Goal: Task Accomplishment & Management: Complete application form

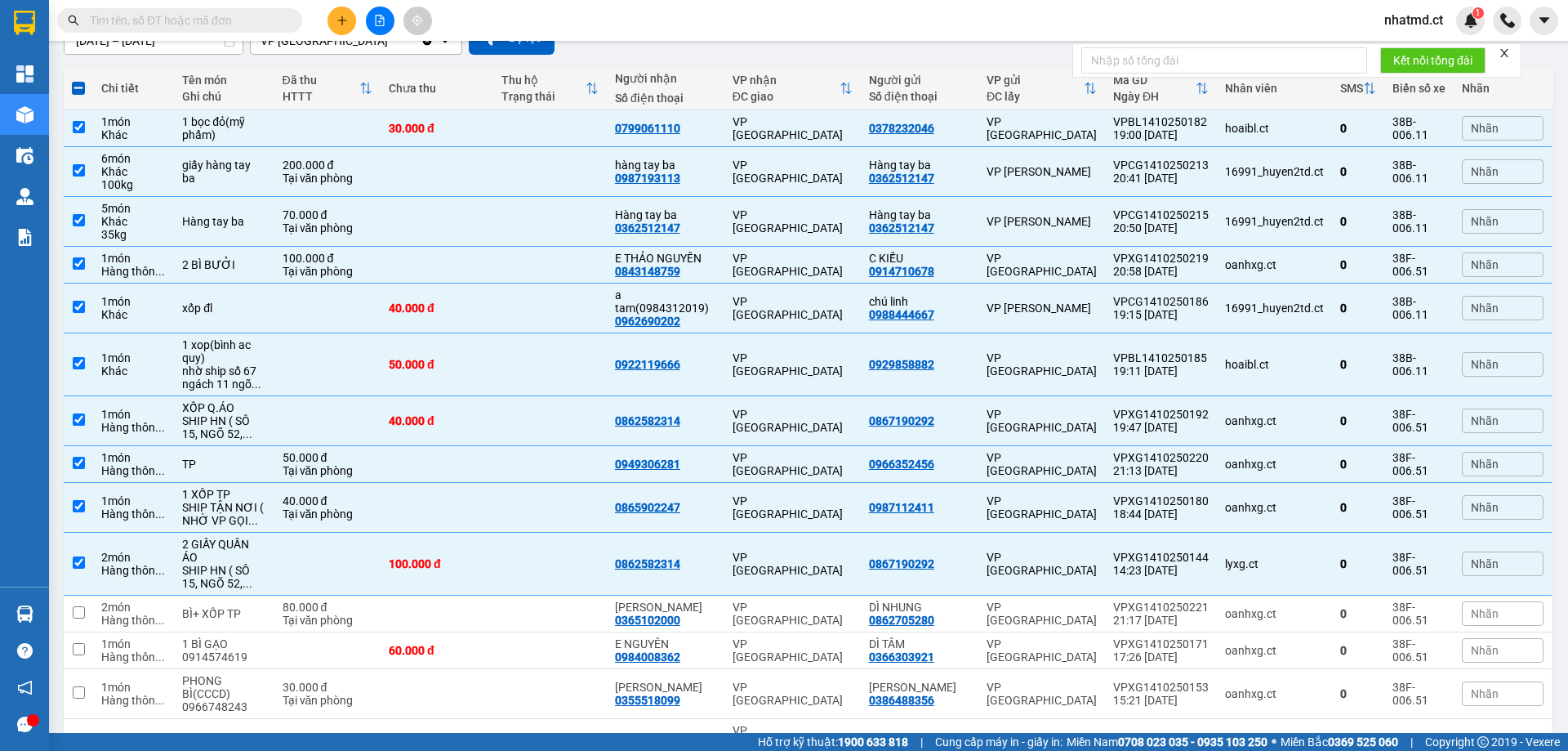
scroll to position [450, 0]
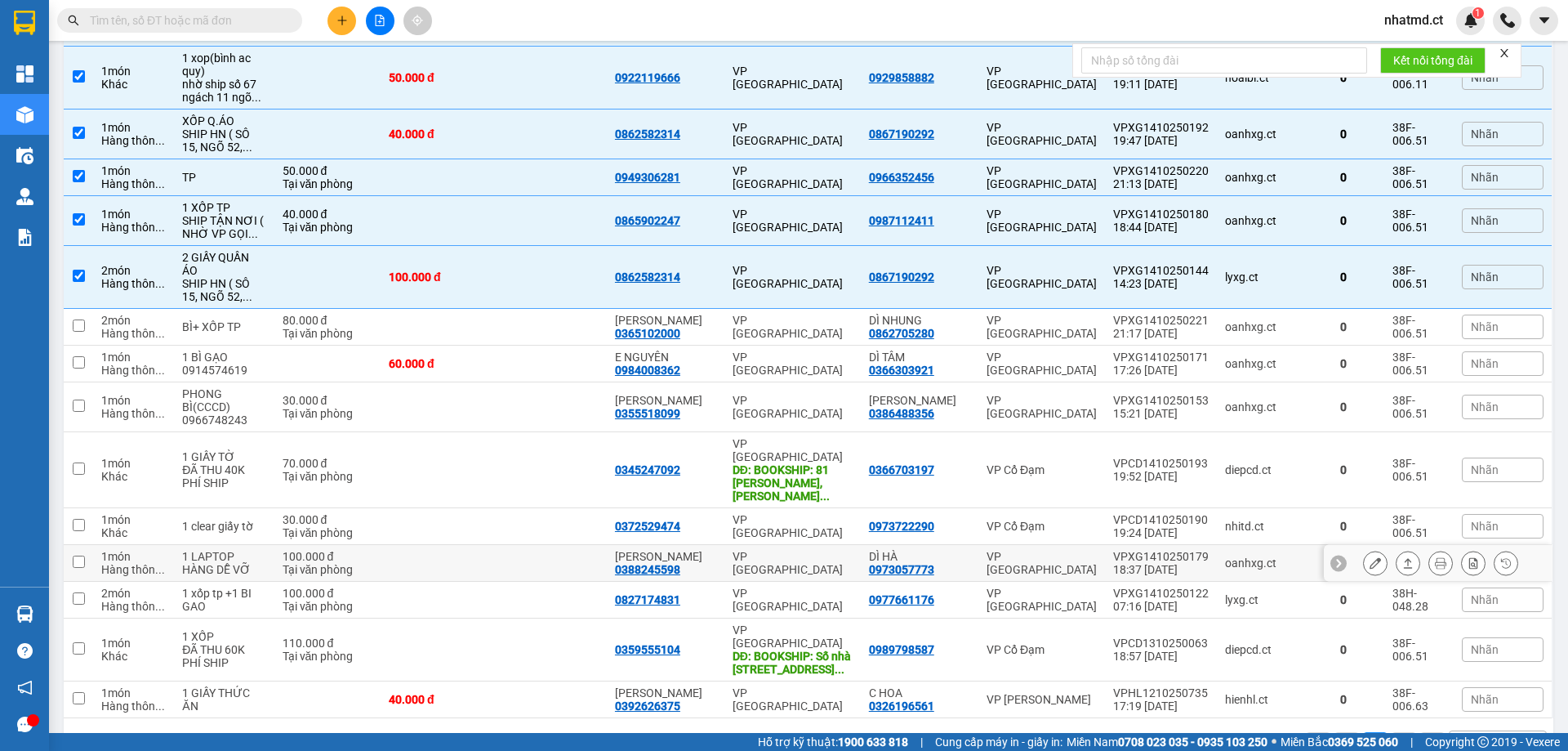
click at [372, 563] on div "Tại văn phòng" at bounding box center [327, 569] width 90 height 13
checkbox input "true"
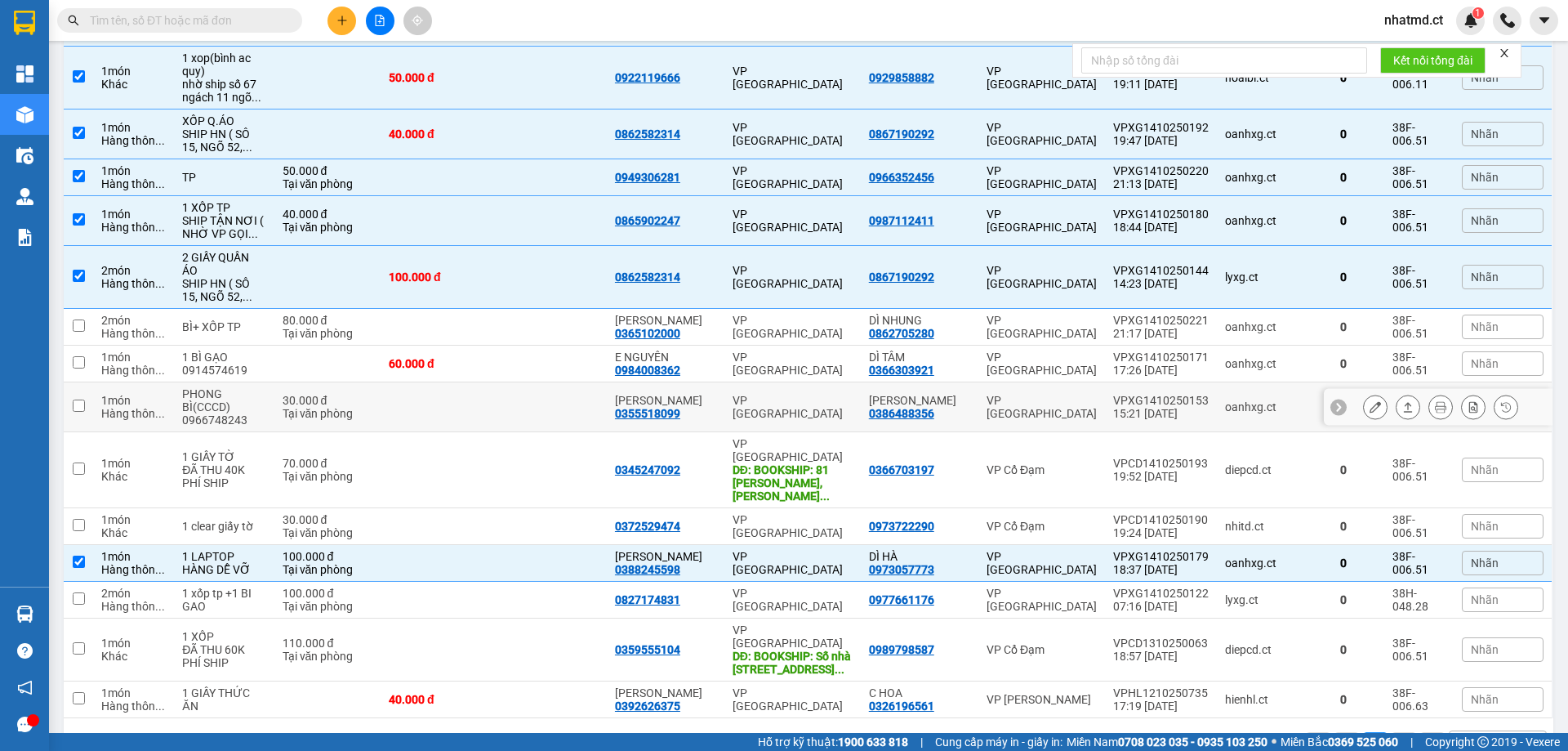
click at [793, 404] on td "VP [GEOGRAPHIC_DATA]" at bounding box center [793, 407] width 136 height 50
checkbox input "true"
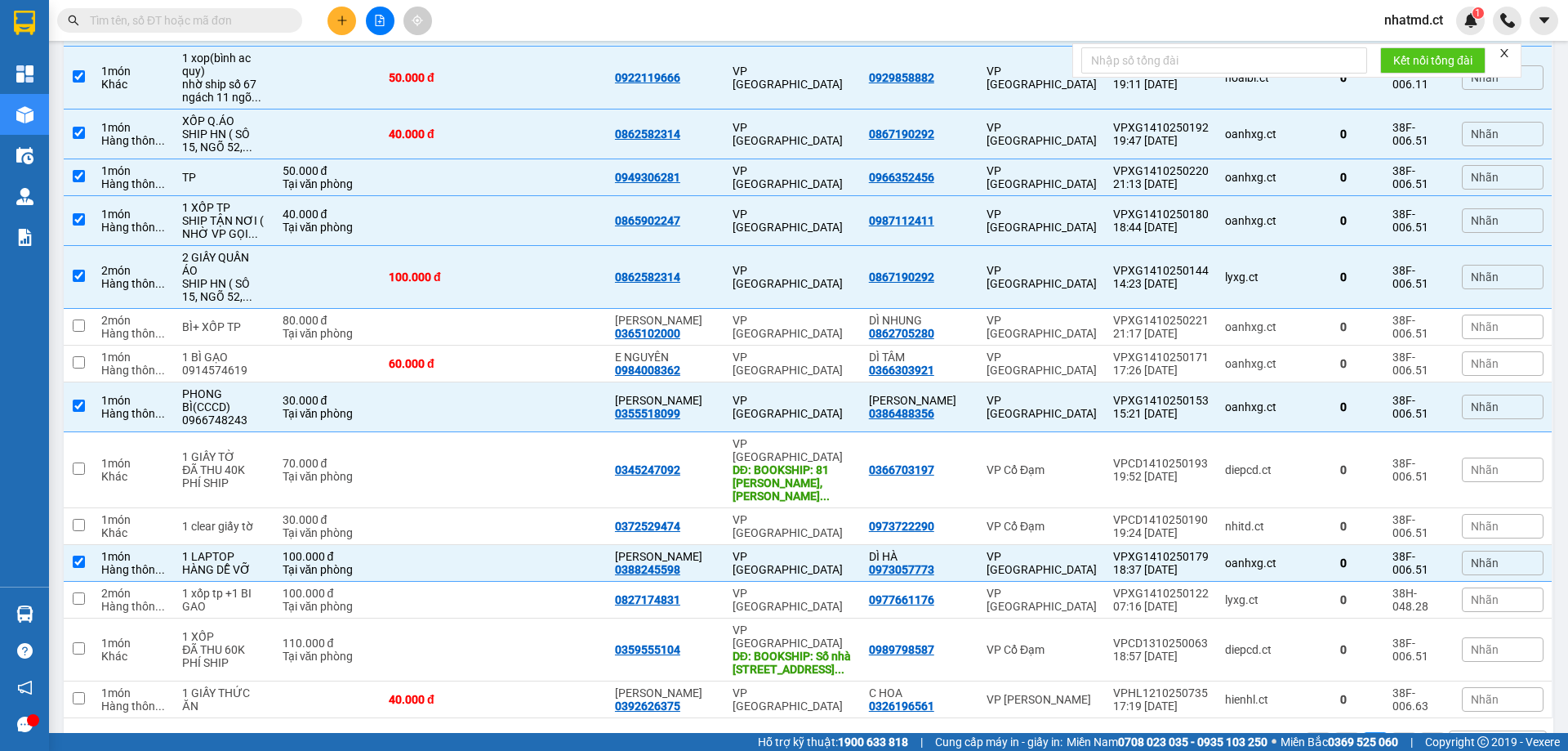
click at [234, 17] on input "text" at bounding box center [186, 21] width 192 height 18
type input "F"
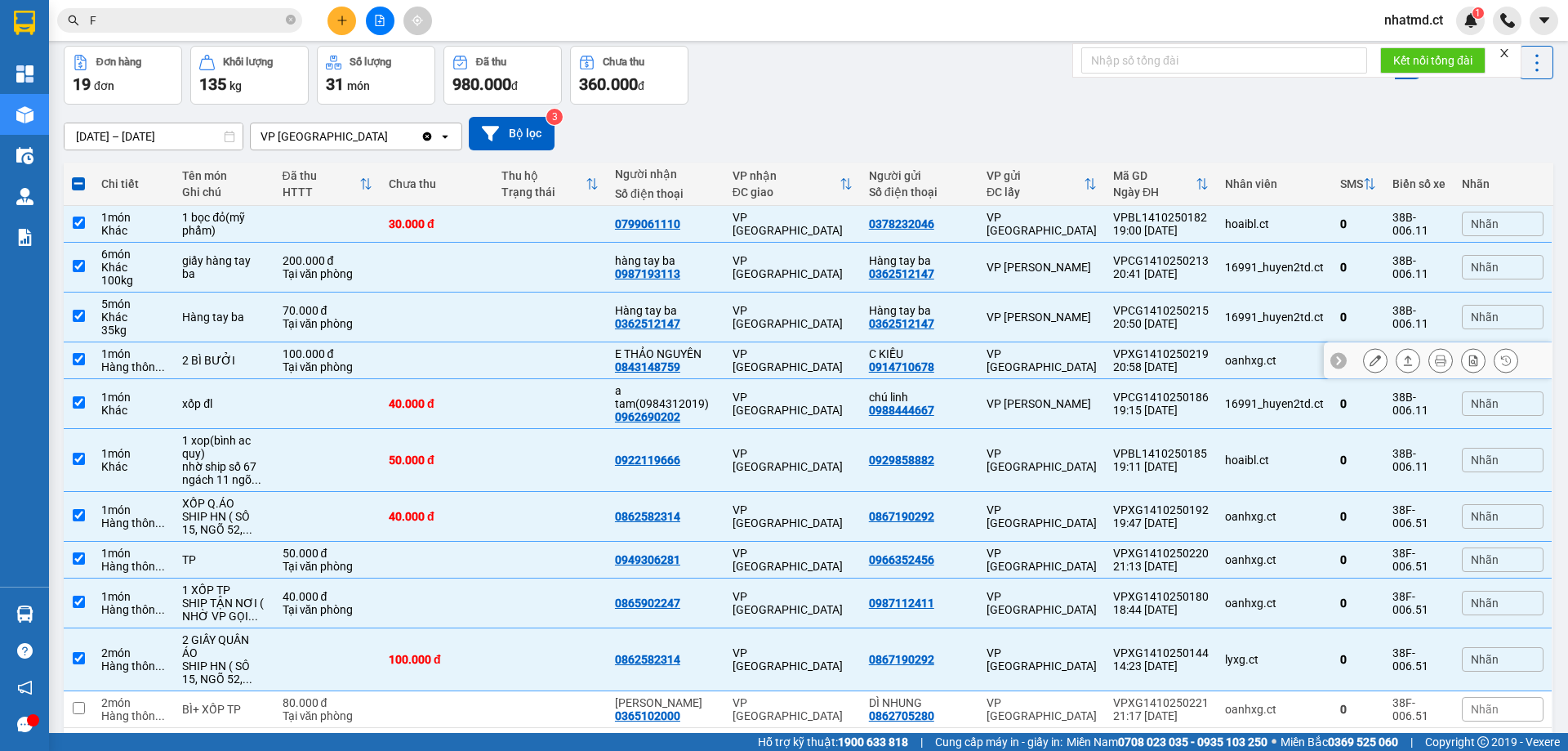
click at [530, 361] on td at bounding box center [550, 360] width 113 height 37
checkbox input "false"
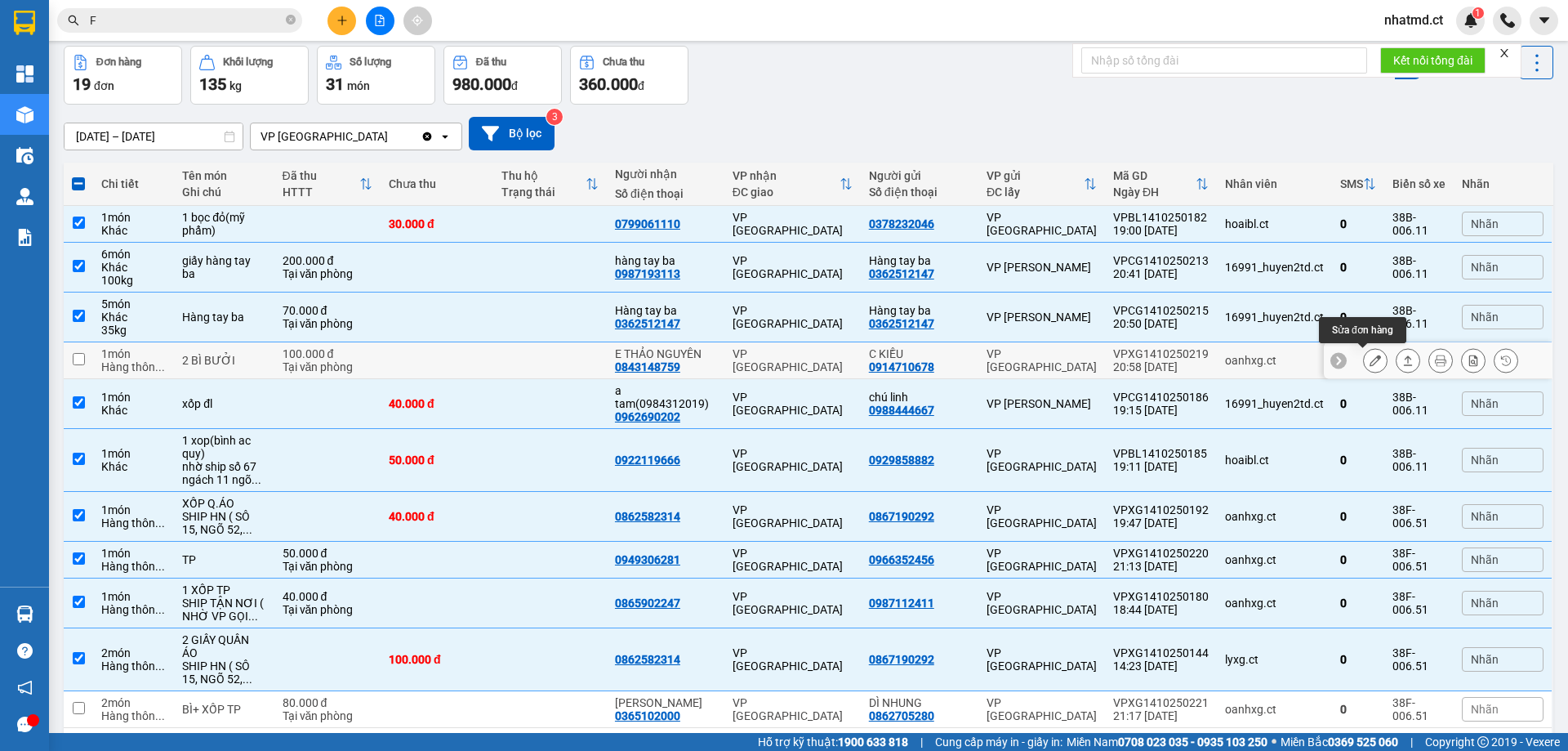
click at [1369, 363] on icon at bounding box center [1375, 360] width 12 height 12
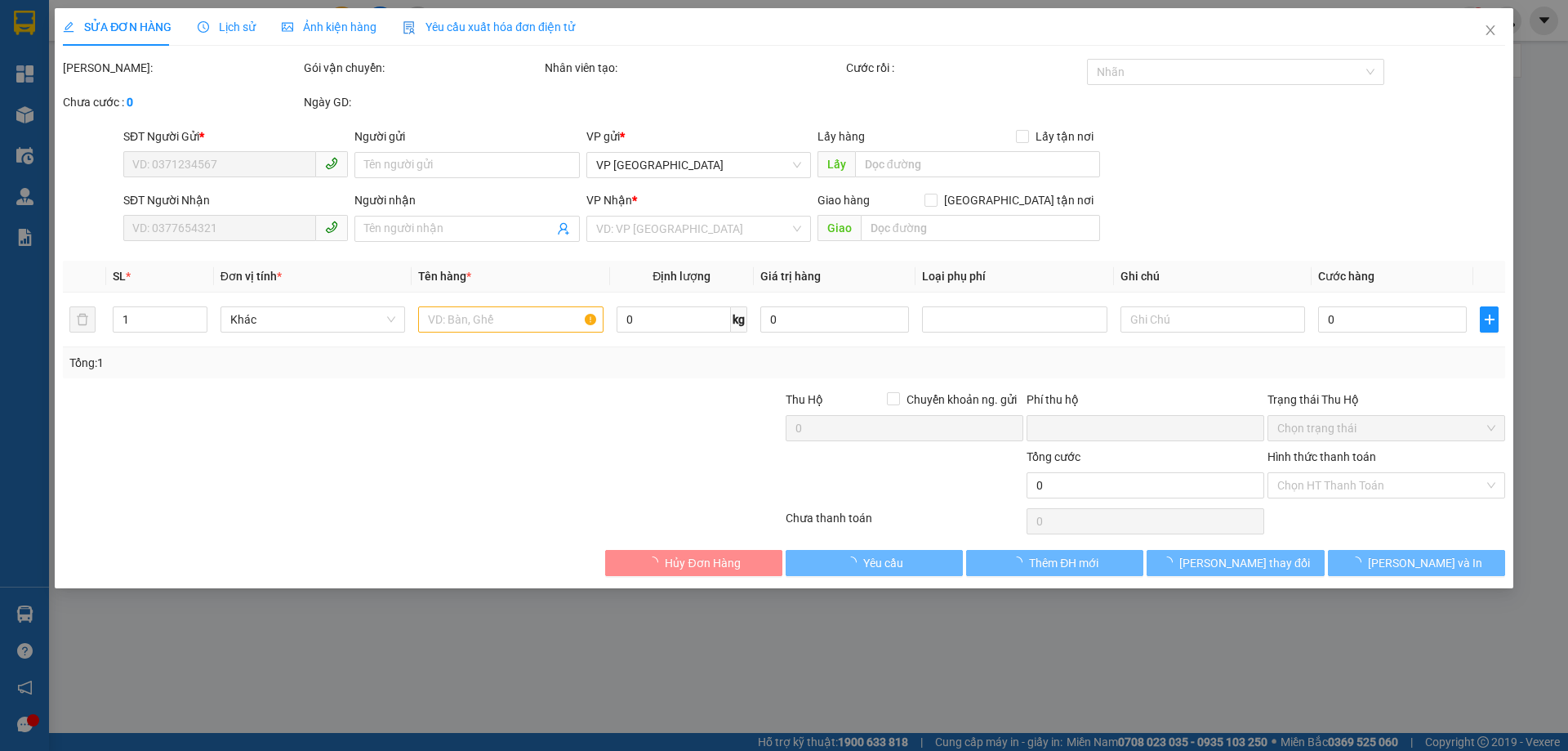
type input "0914710678"
type input "C KIỀU"
type input "0843148759"
type input "E THẢO NGUYÊN"
type input "0"
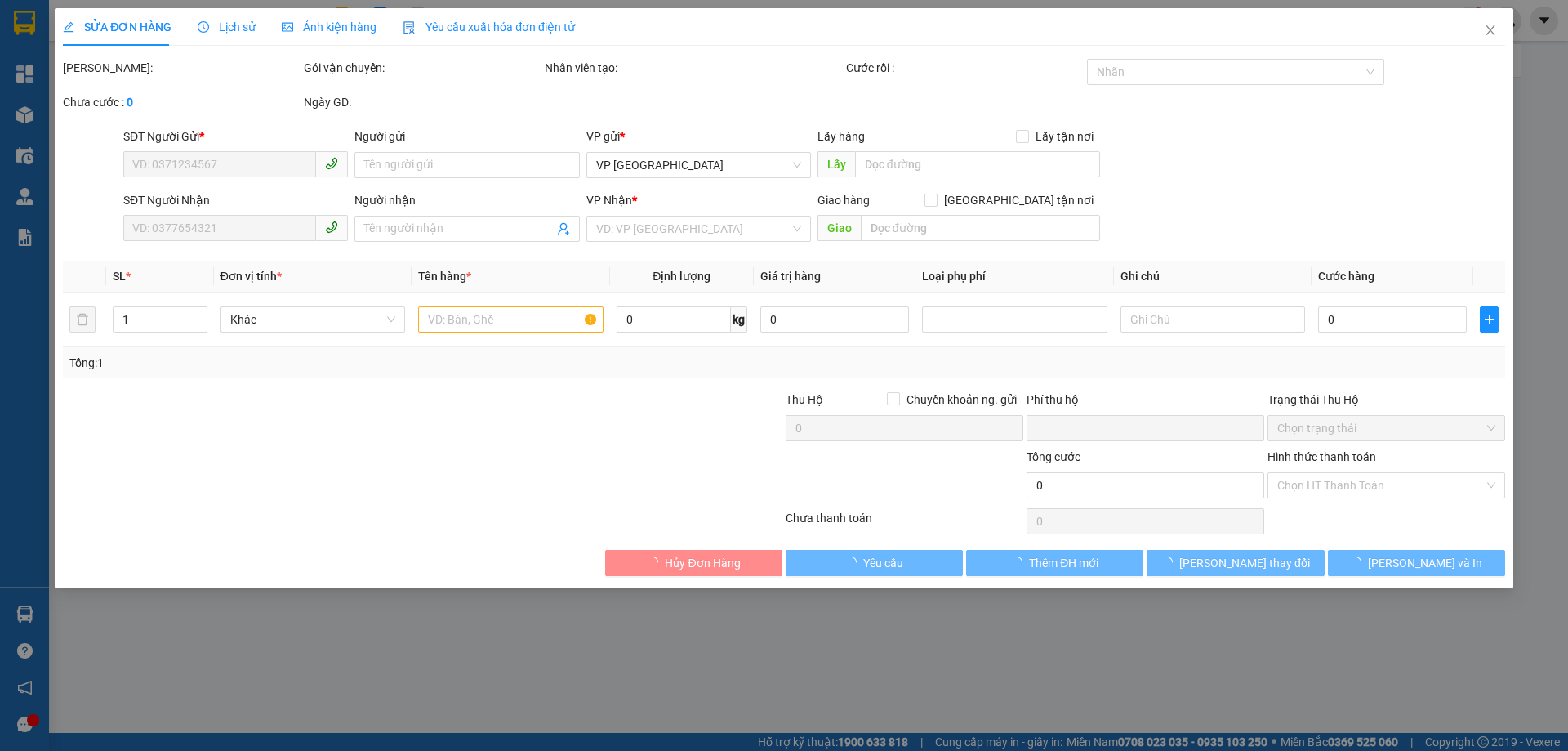
type input "100.000"
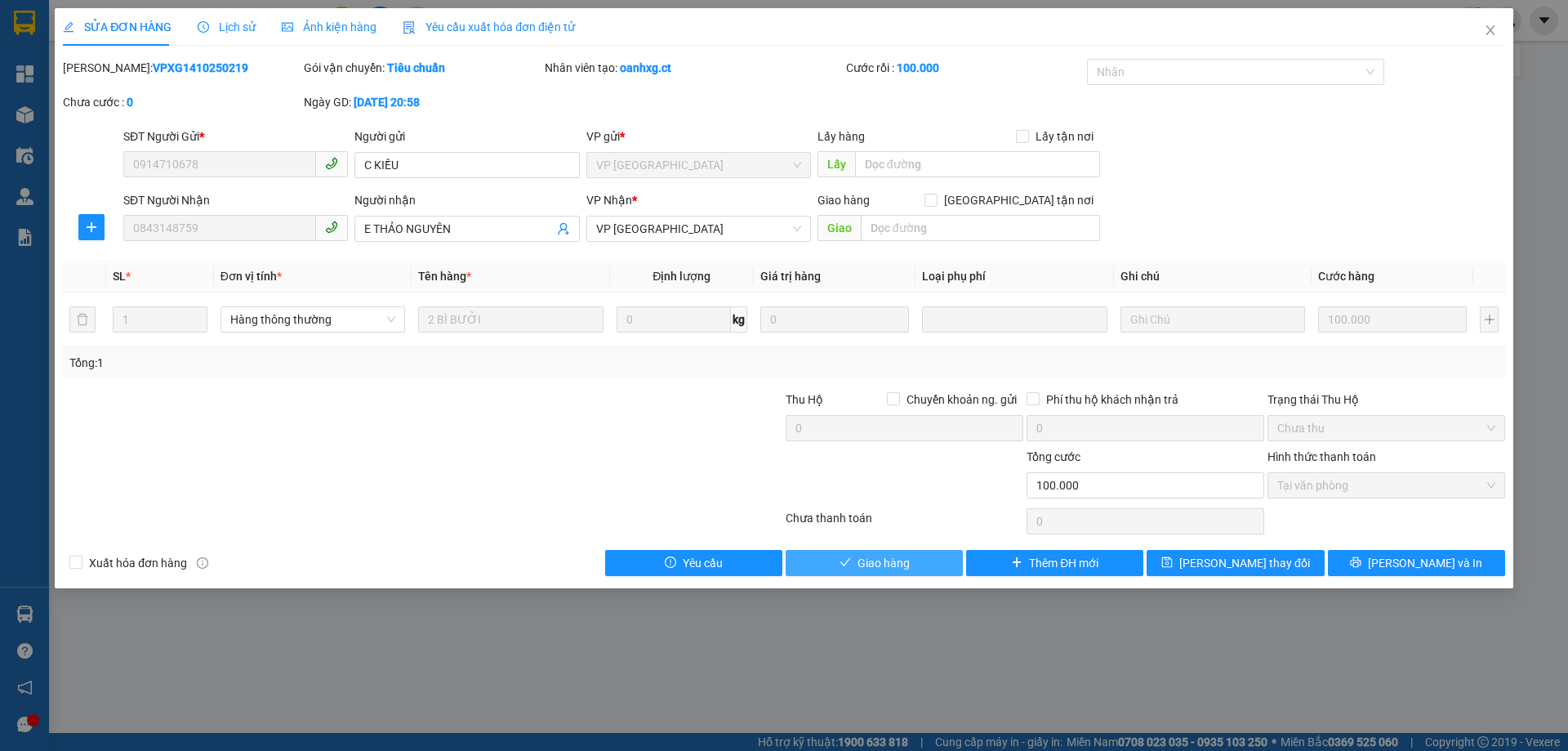
click at [842, 555] on button "Giao hàng" at bounding box center [873, 563] width 177 height 26
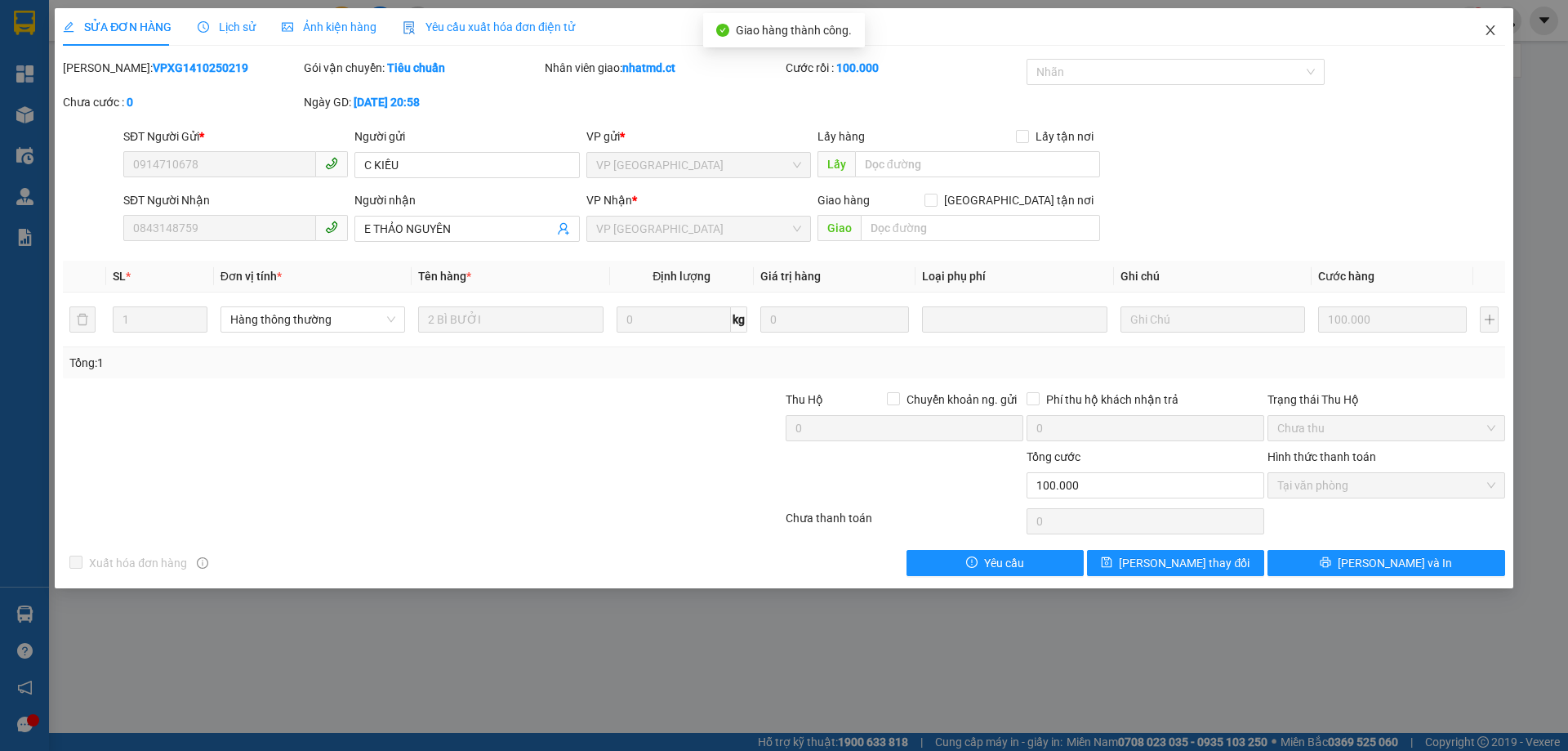
click at [1485, 30] on icon "close" at bounding box center [1490, 30] width 13 height 13
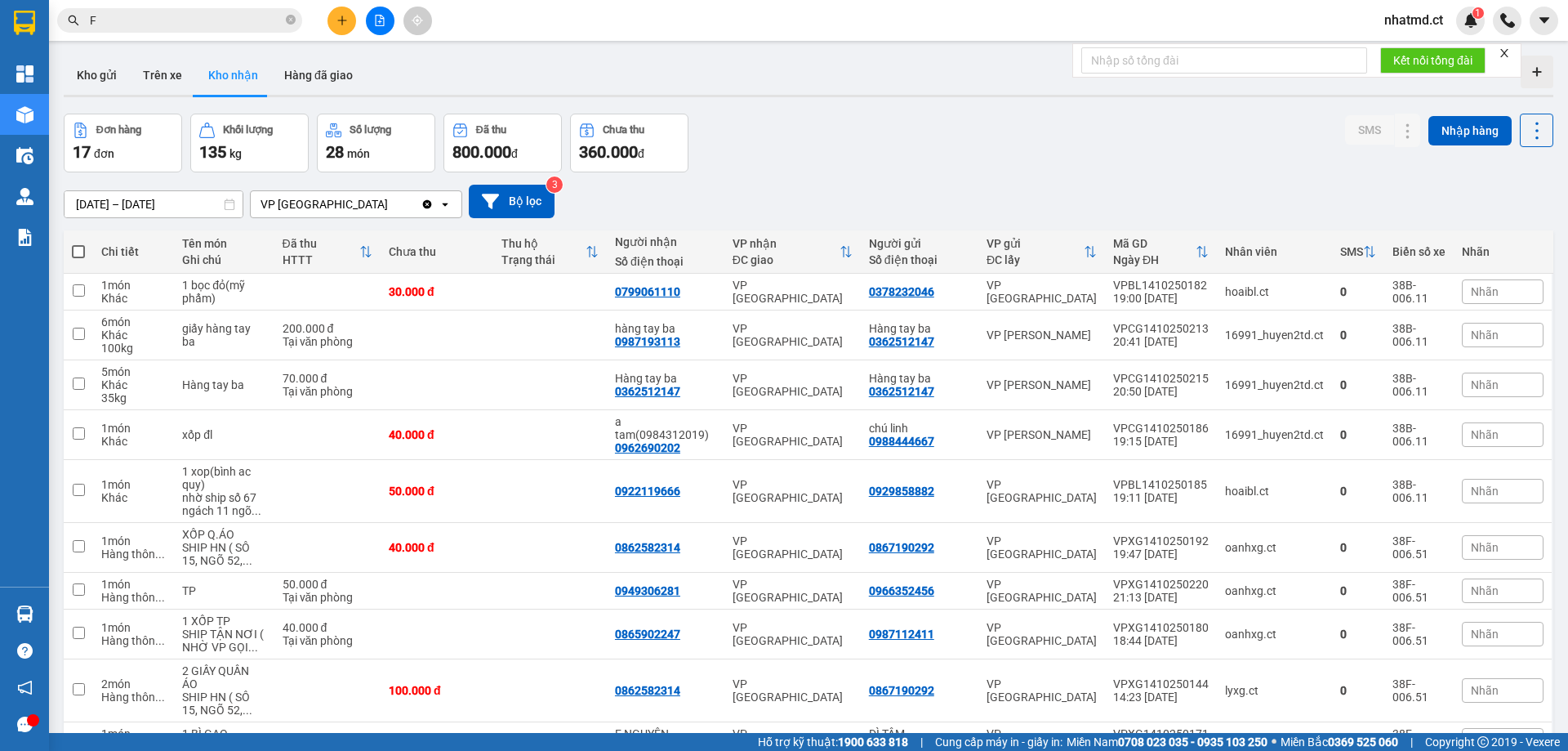
click at [335, 28] on button at bounding box center [341, 21] width 29 height 29
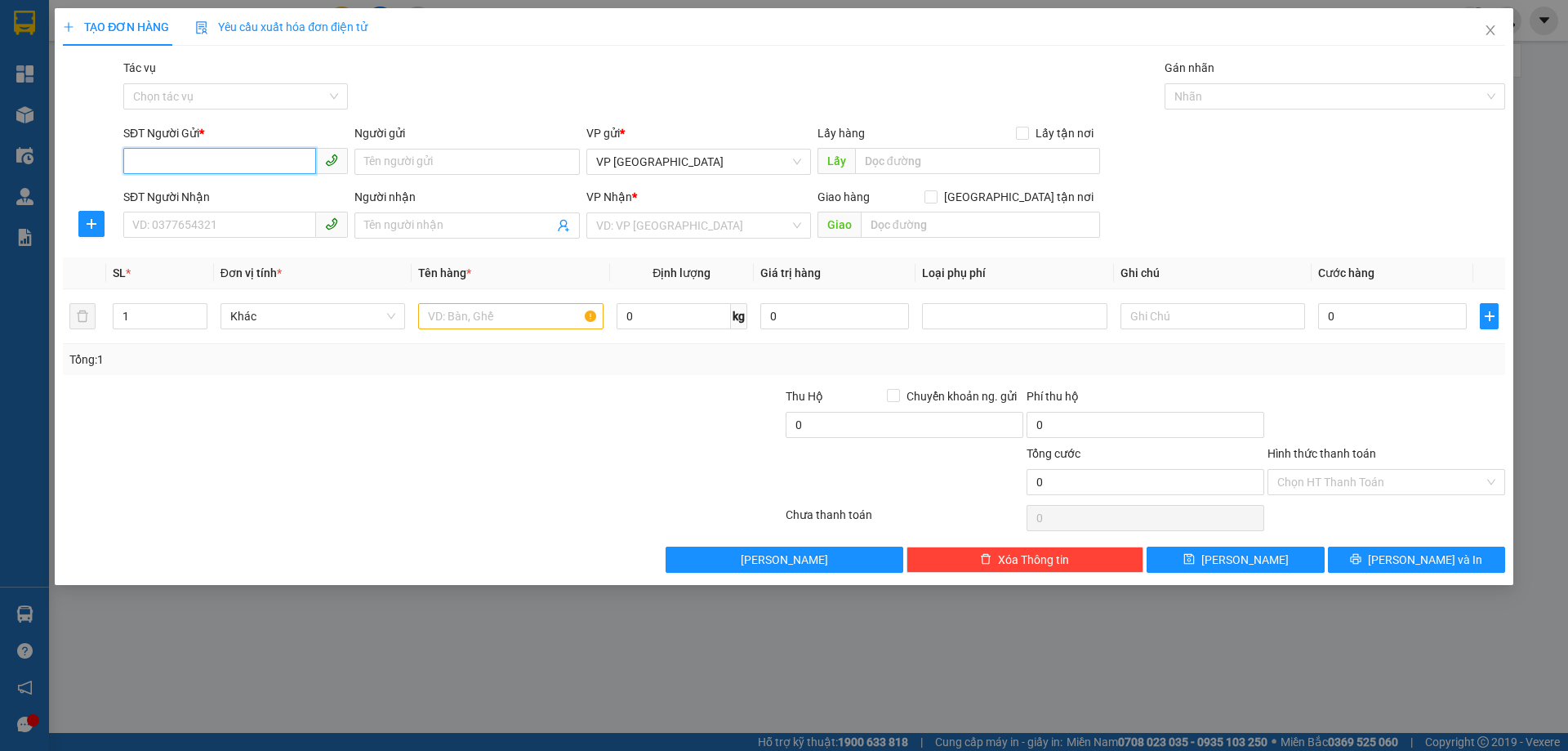
click at [234, 169] on input "SĐT Người Gửi *" at bounding box center [220, 161] width 192 height 26
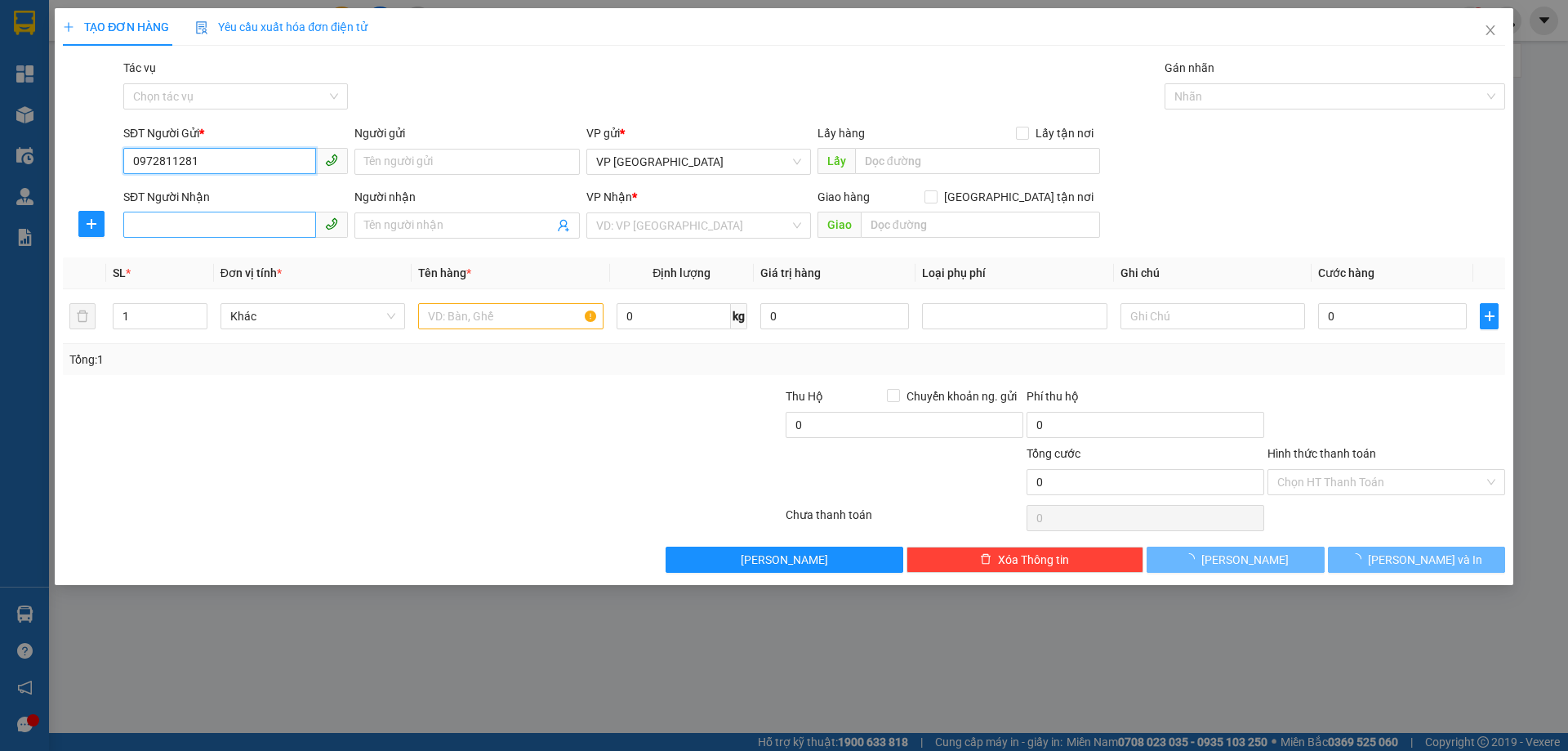
type input "0972811281"
click at [244, 229] on input "SĐT Người Nhận" at bounding box center [220, 225] width 192 height 26
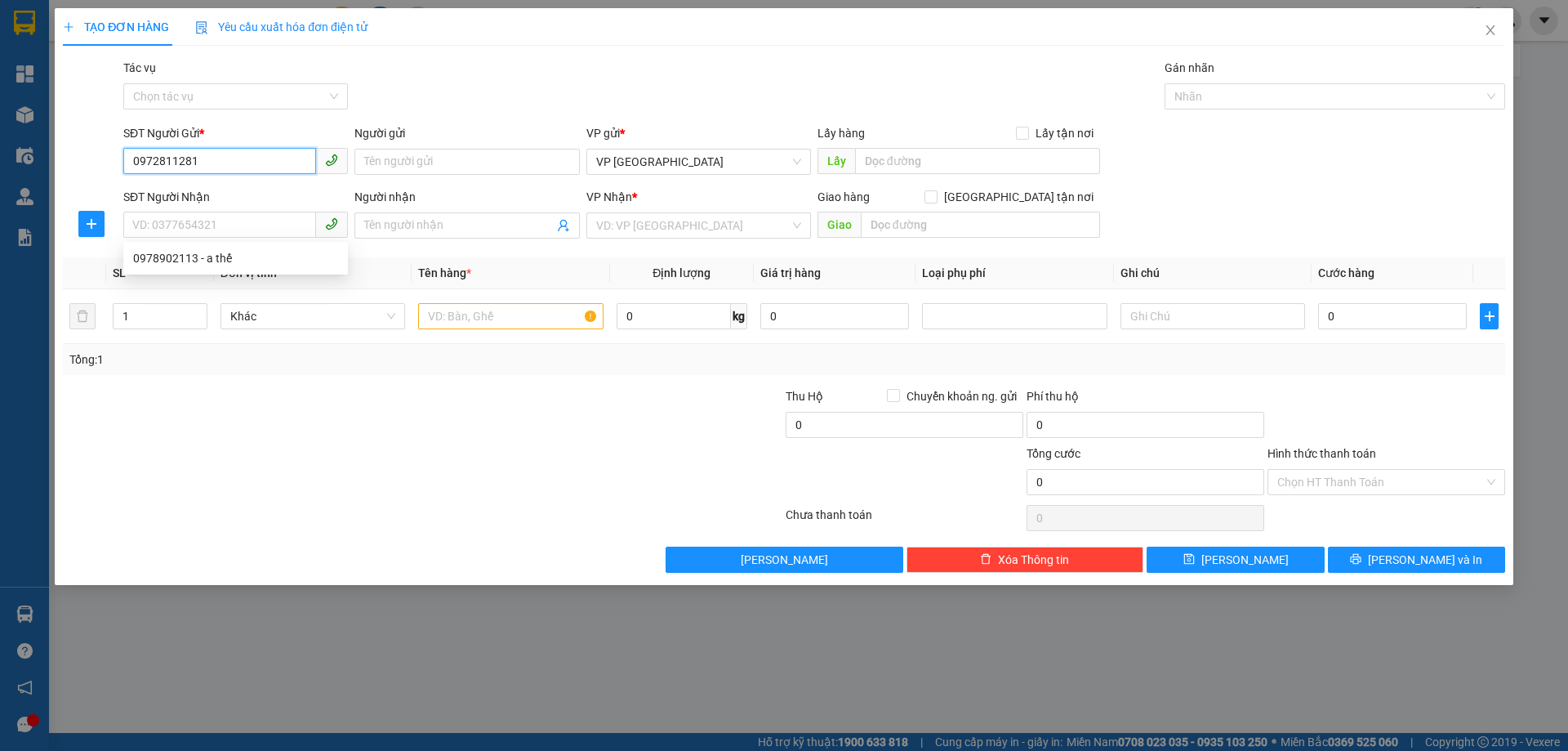
click at [250, 152] on input "0972811281" at bounding box center [220, 161] width 192 height 26
click at [239, 198] on div "0972811281 - c trang" at bounding box center [235, 194] width 205 height 18
type input "c trang"
type input "0978902113"
type input "a thế"
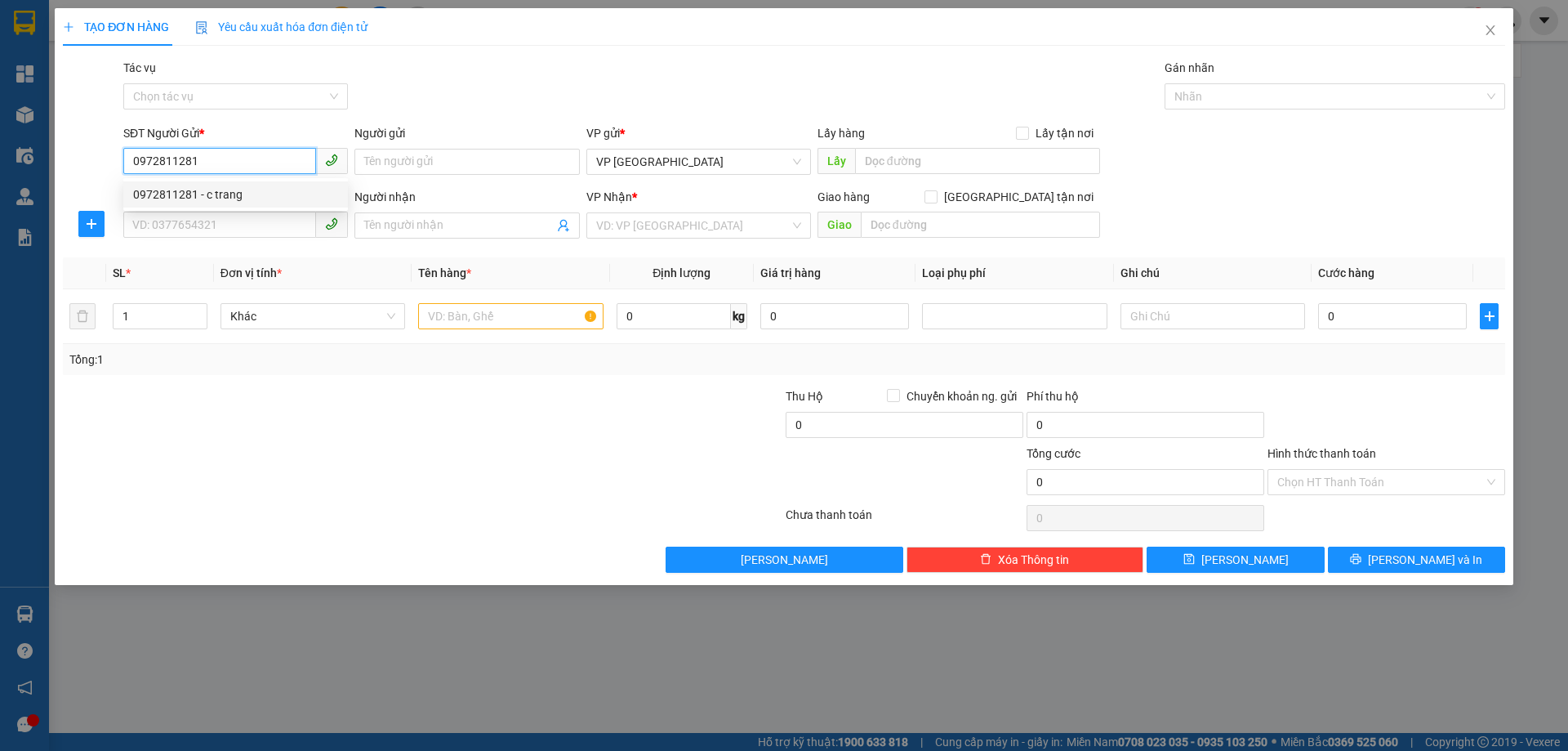
type input "X SONG"
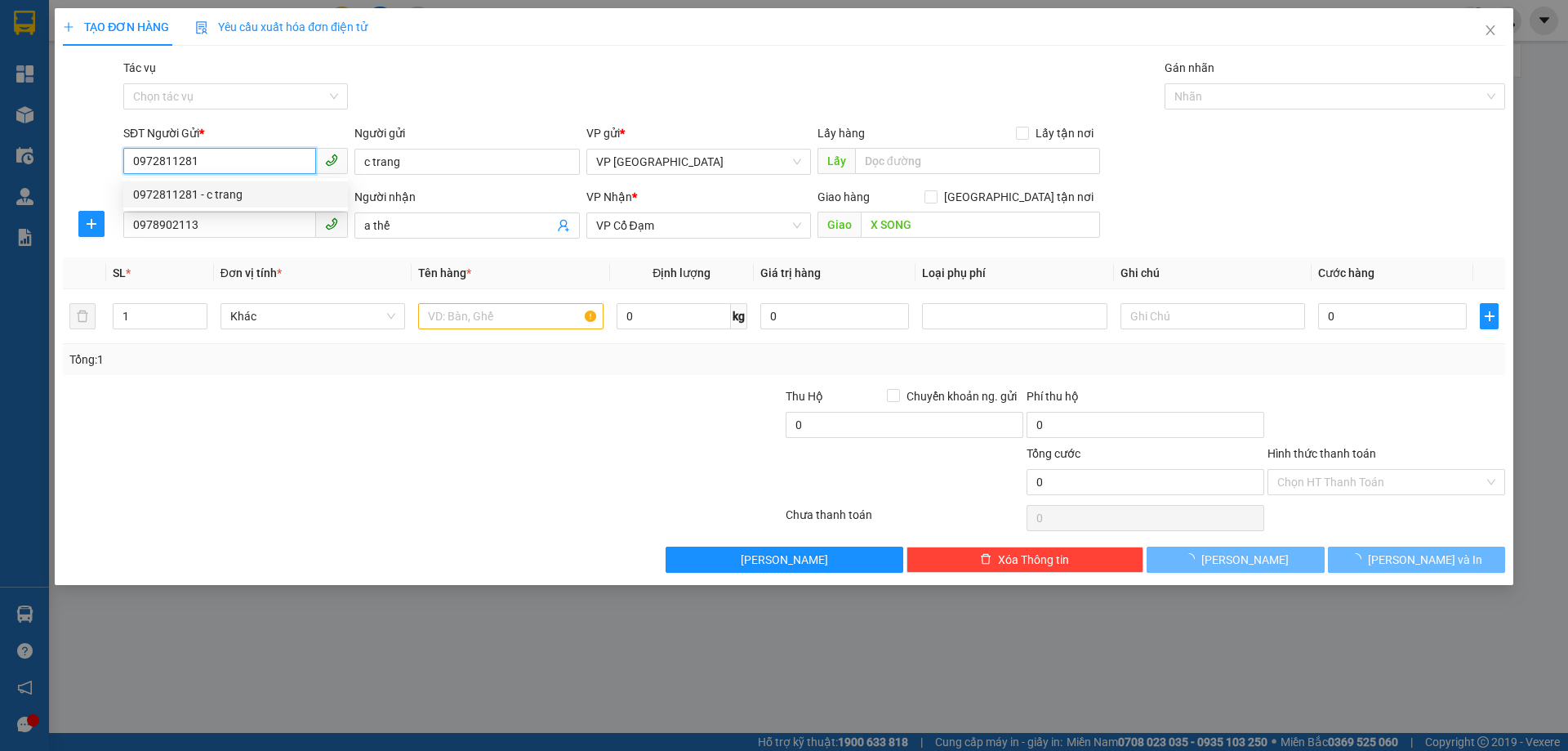
type input "30.000"
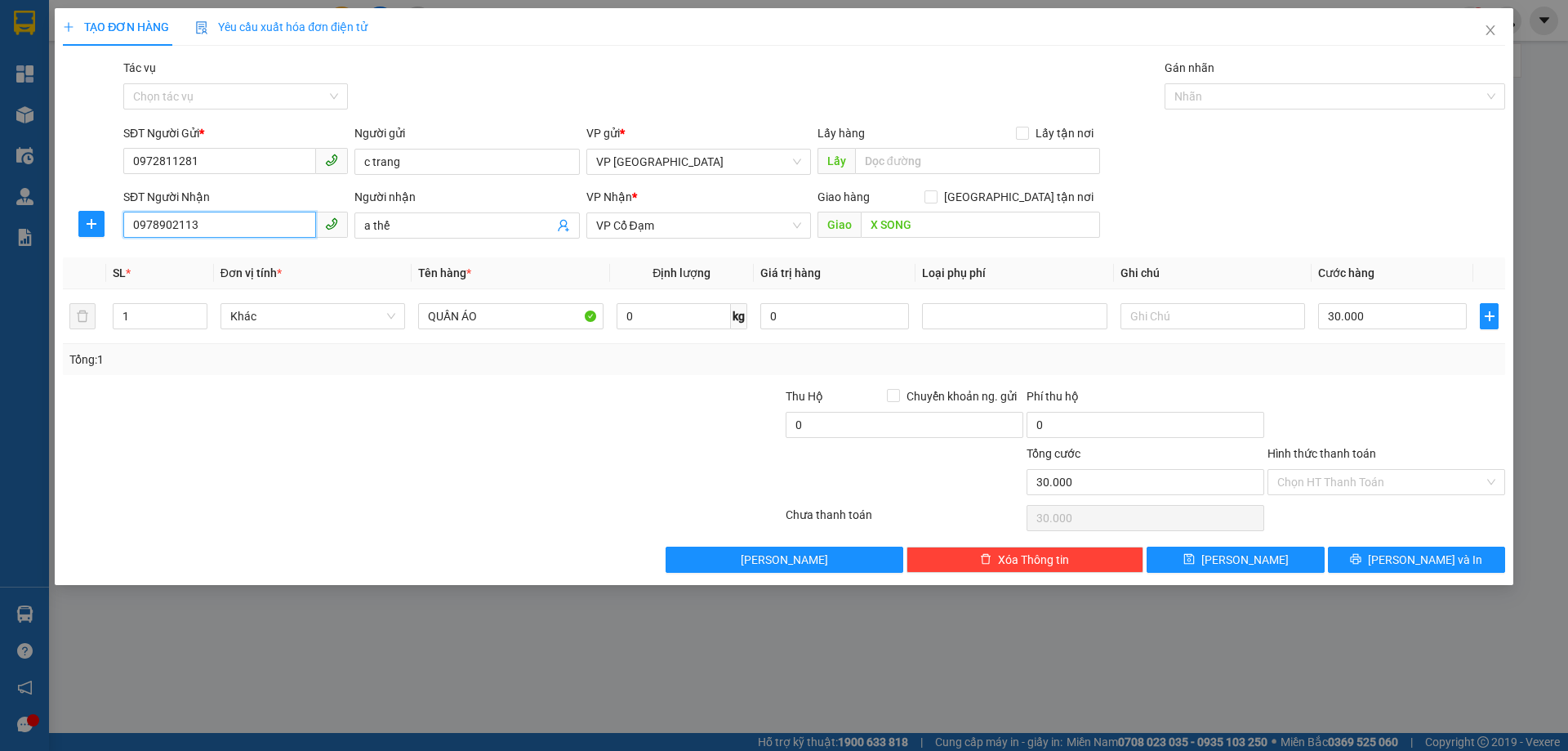
click at [244, 232] on input "0978902113" at bounding box center [220, 225] width 192 height 26
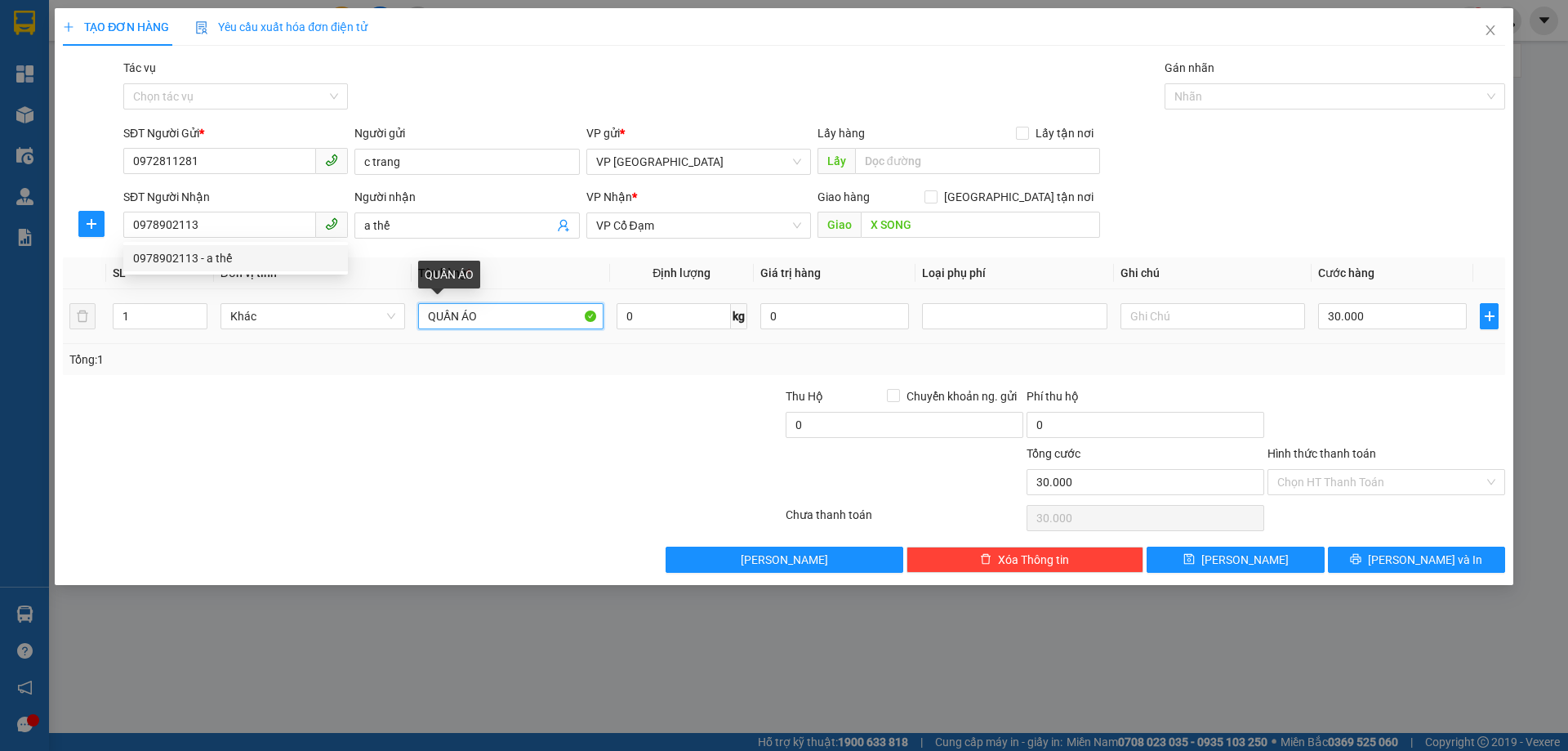
click at [508, 315] on input "QUẦN ÁO" at bounding box center [510, 316] width 184 height 26
type input "1 HNN"
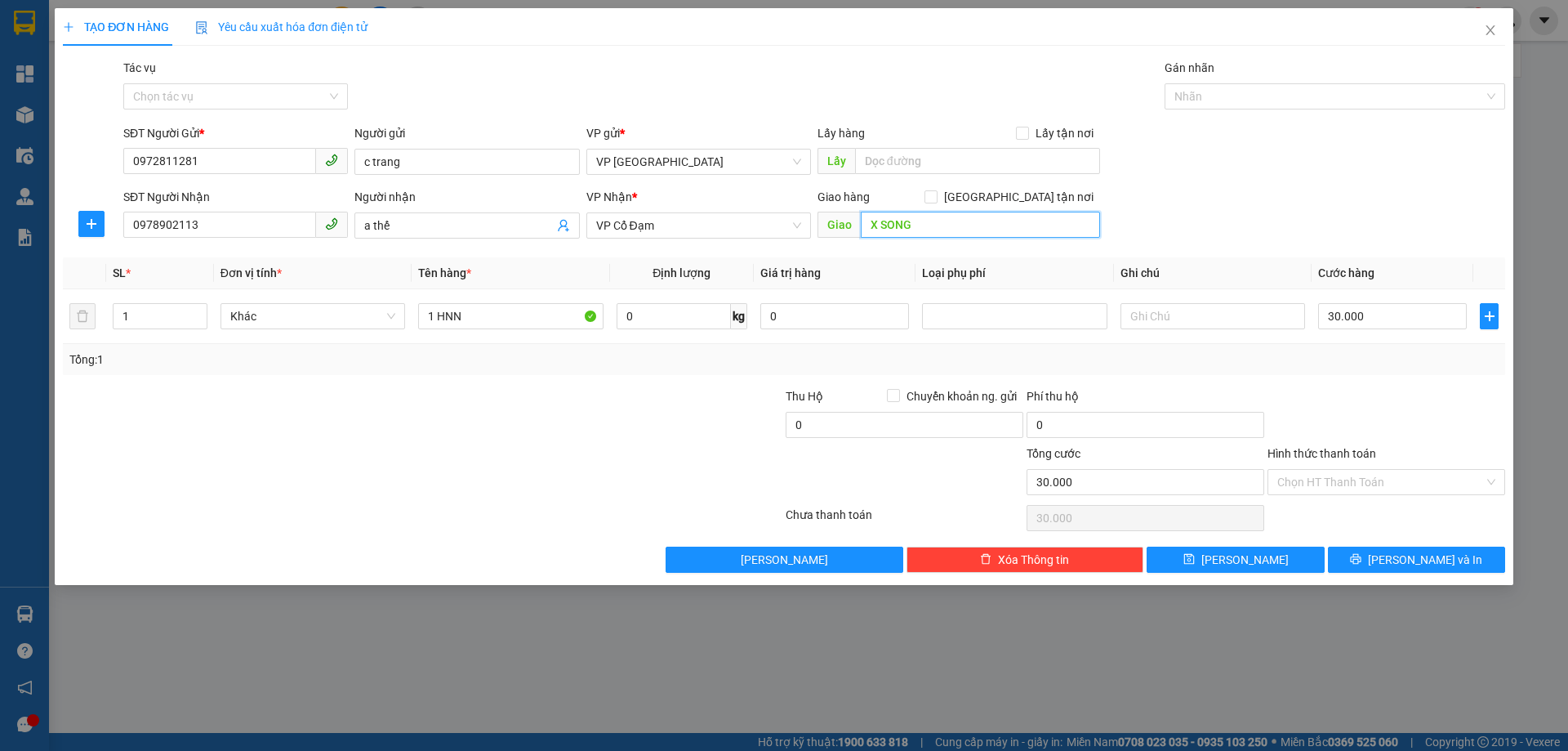
click at [890, 218] on input "X SONG" at bounding box center [980, 225] width 239 height 26
click at [1377, 322] on input "30.000" at bounding box center [1392, 316] width 149 height 26
type input "5"
type input "50"
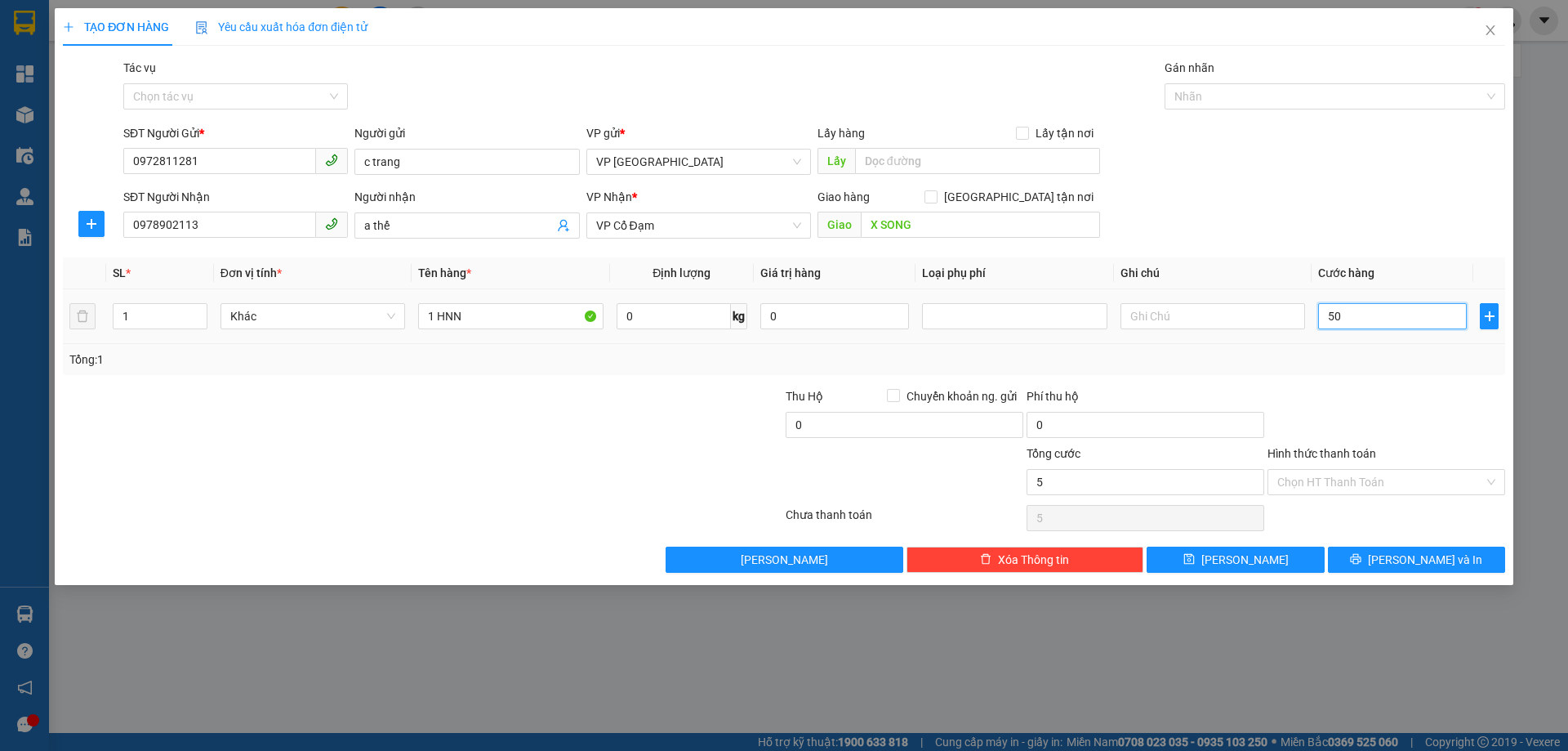
type input "50"
click at [1374, 362] on div "Tổng: 1" at bounding box center [784, 359] width 1429 height 18
type input "50.000"
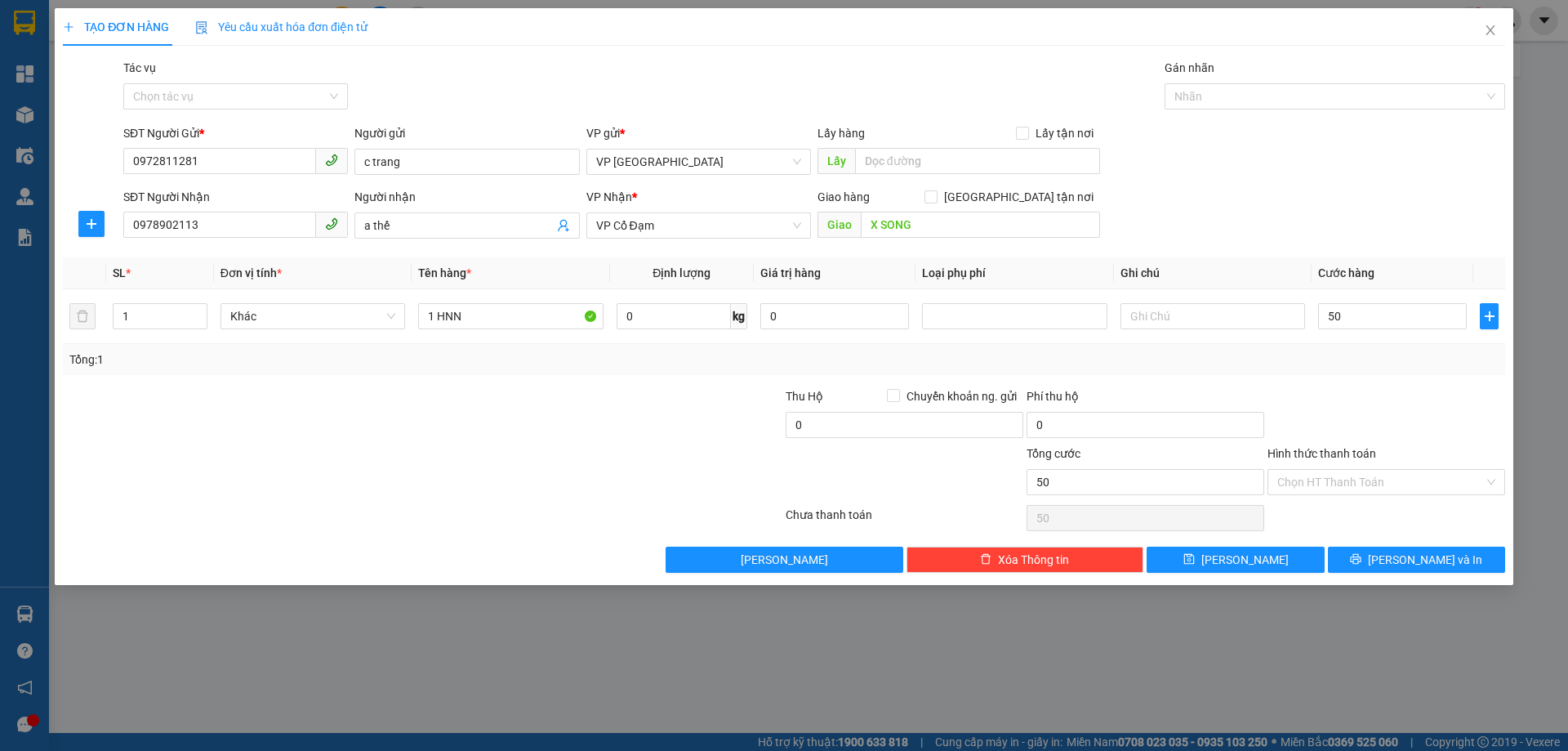
type input "50.000"
click at [1408, 480] on input "Hình thức thanh toán" at bounding box center [1380, 482] width 206 height 25
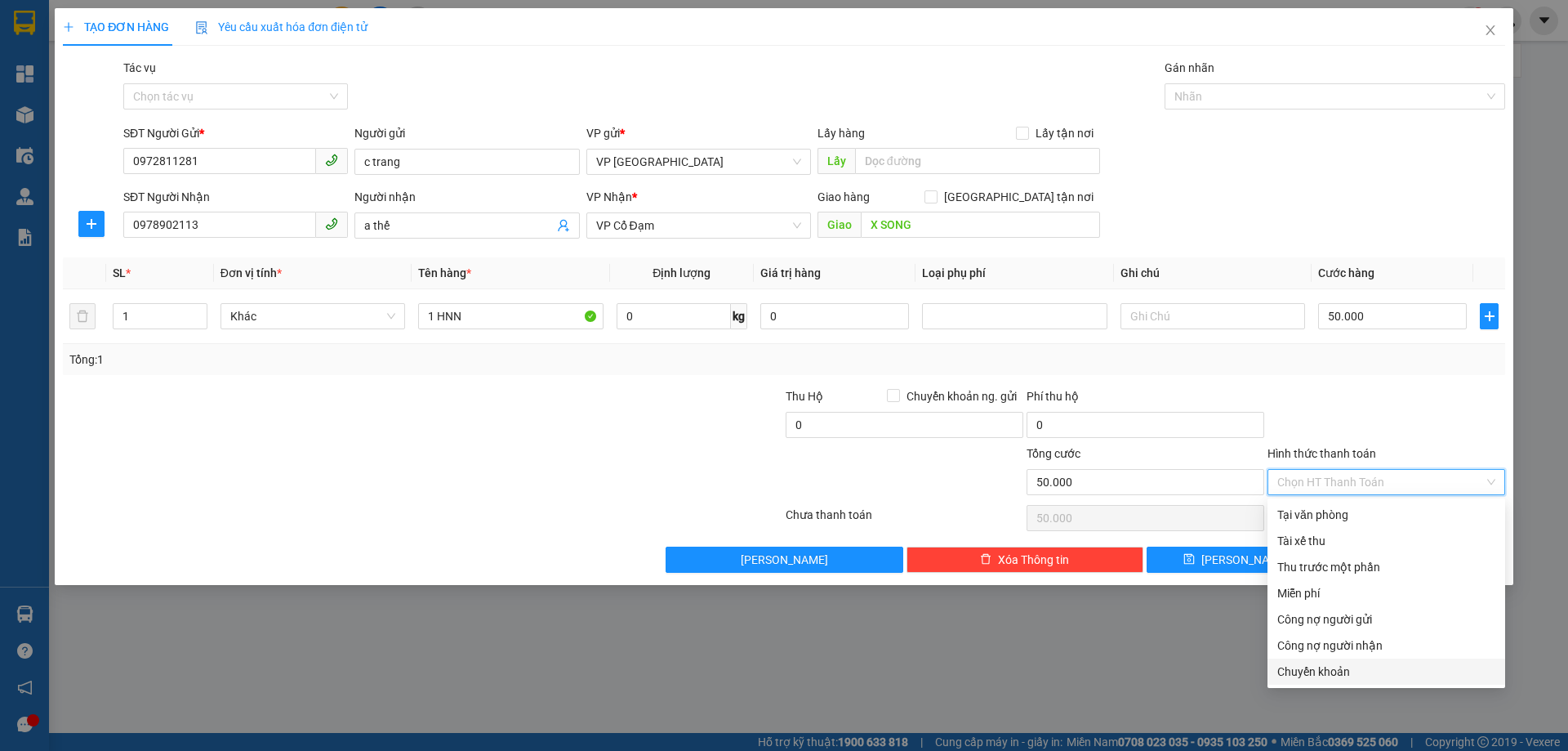
click at [1362, 675] on div "Chuyển khoản" at bounding box center [1385, 671] width 218 height 18
type input "0"
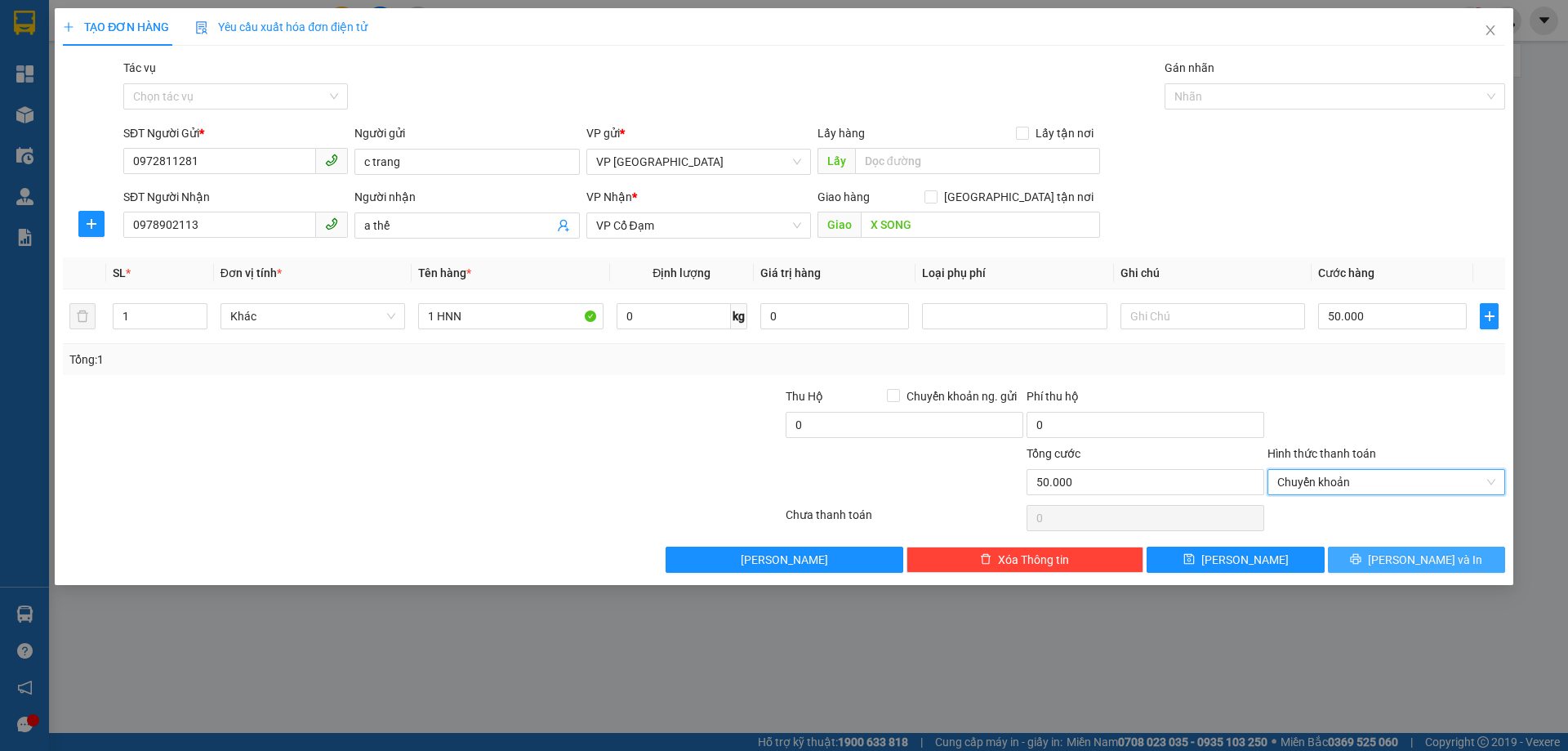
click at [1429, 560] on span "[PERSON_NAME] và In" at bounding box center [1424, 559] width 114 height 18
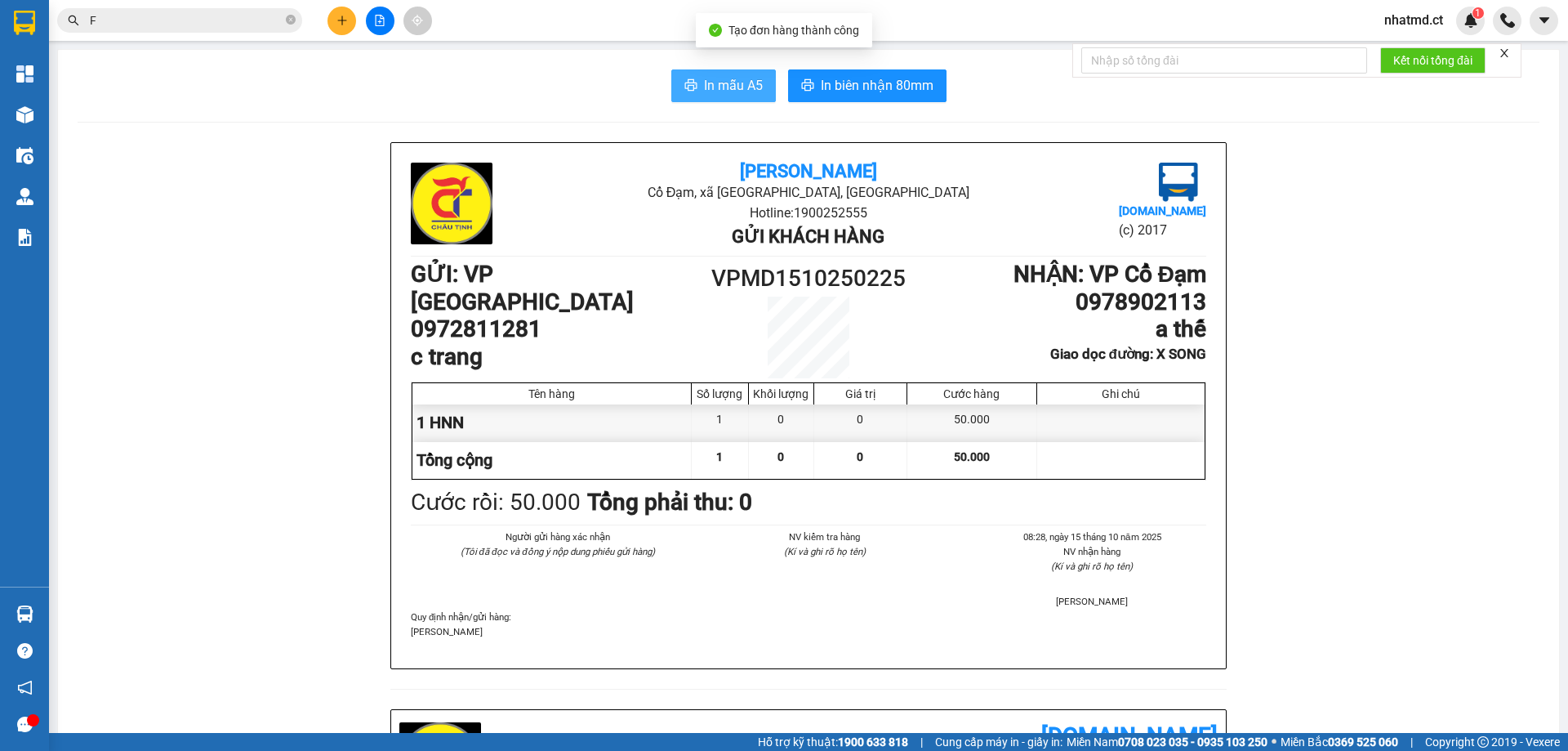
click at [752, 98] on button "In mẫu A5" at bounding box center [723, 86] width 104 height 33
